Goal: Task Accomplishment & Management: Use online tool/utility

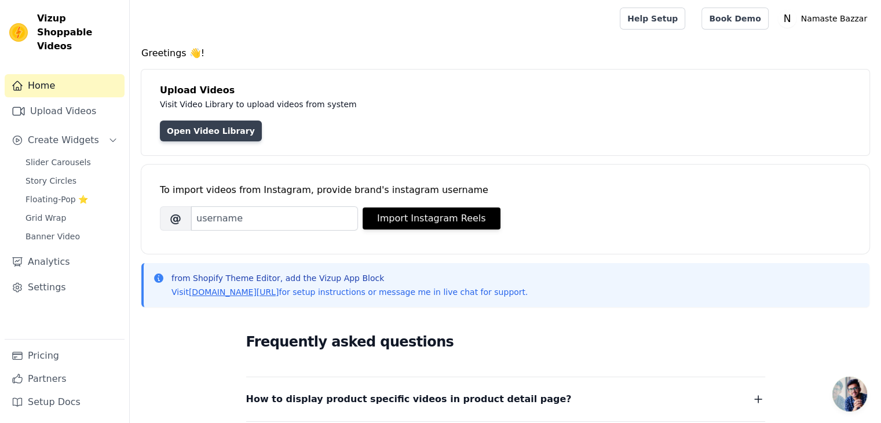
click at [207, 128] on link "Open Video Library" at bounding box center [211, 131] width 102 height 21
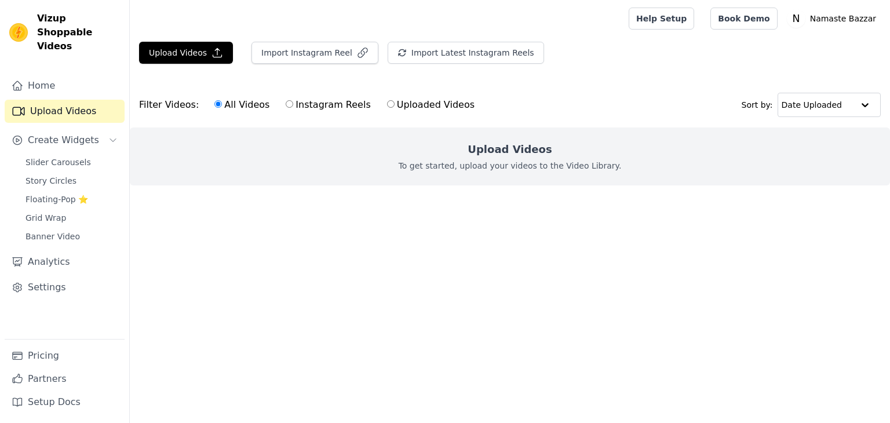
click at [304, 105] on label "Instagram Reels" at bounding box center [328, 104] width 86 height 15
click at [293, 105] on input "Instagram Reels" at bounding box center [290, 104] width 8 height 8
radio input "true"
click at [402, 98] on label "Uploaded Videos" at bounding box center [430, 104] width 89 height 15
click at [395, 100] on input "Uploaded Videos" at bounding box center [391, 104] width 8 height 8
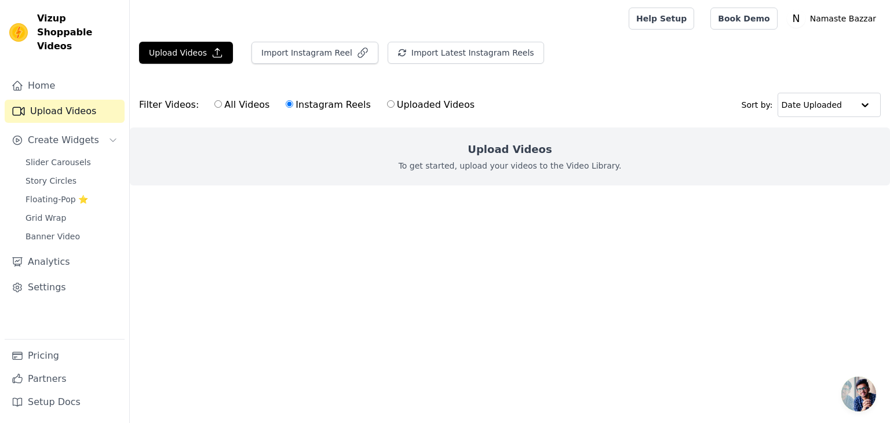
radio input "true"
click at [254, 105] on label "All Videos" at bounding box center [242, 104] width 56 height 15
click at [222, 105] on input "All Videos" at bounding box center [218, 104] width 8 height 8
radio input "true"
click at [308, 53] on button "Import Instagram Reel" at bounding box center [314, 53] width 127 height 22
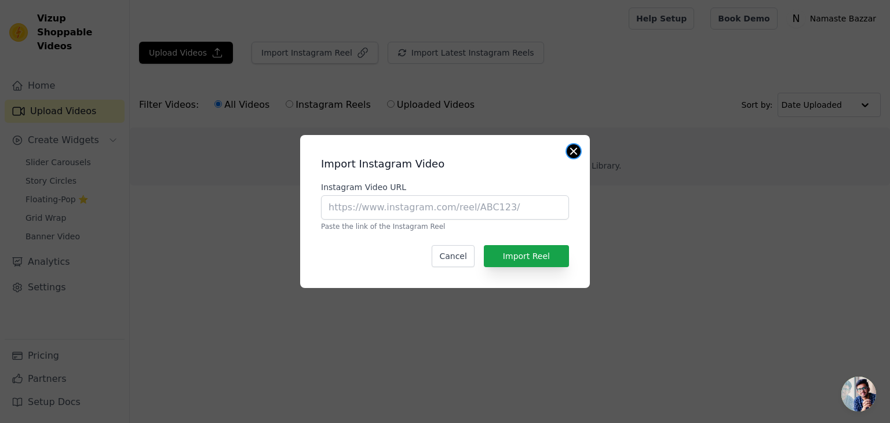
click at [571, 145] on button "Close modal" at bounding box center [574, 151] width 14 height 14
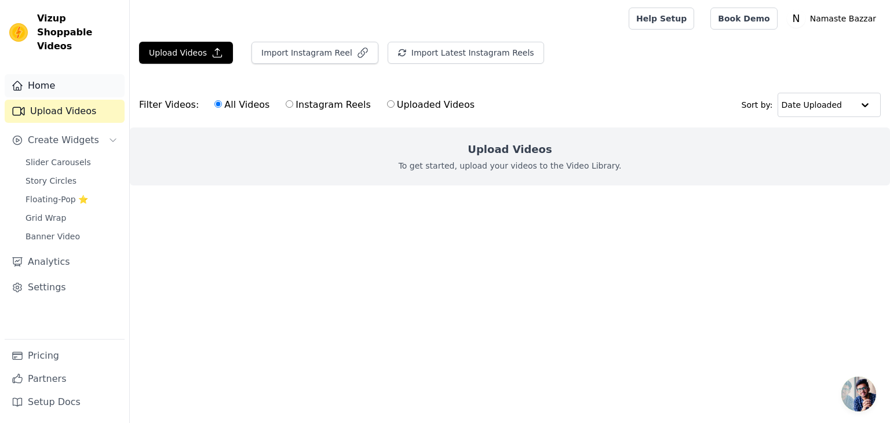
click at [44, 79] on link "Home" at bounding box center [65, 85] width 120 height 23
